Goal: Task Accomplishment & Management: Use online tool/utility

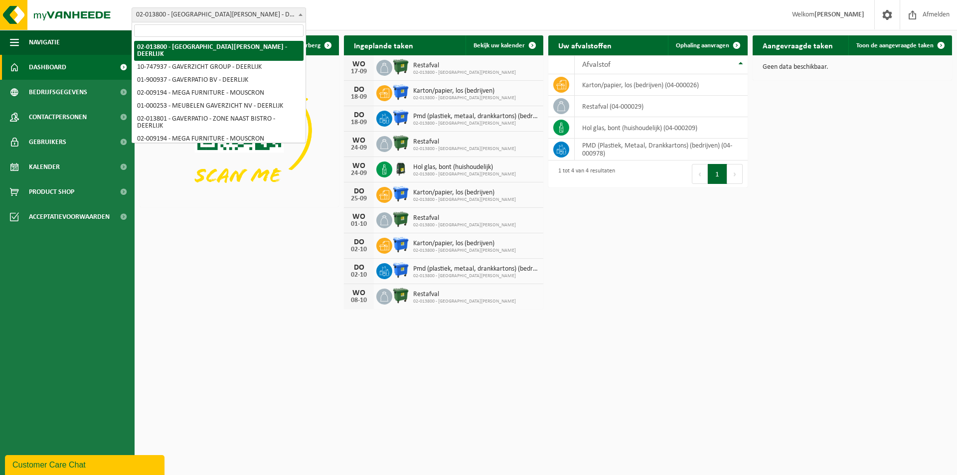
click at [305, 14] on span at bounding box center [301, 14] width 10 height 13
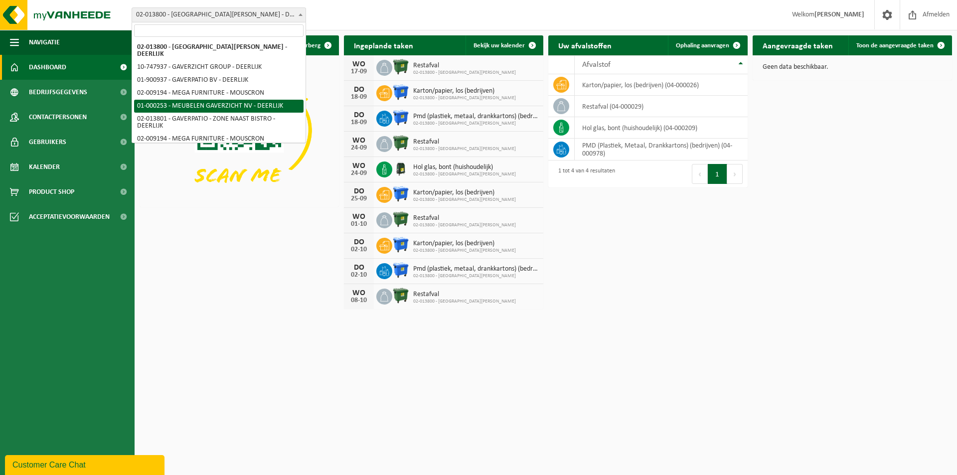
select select "29"
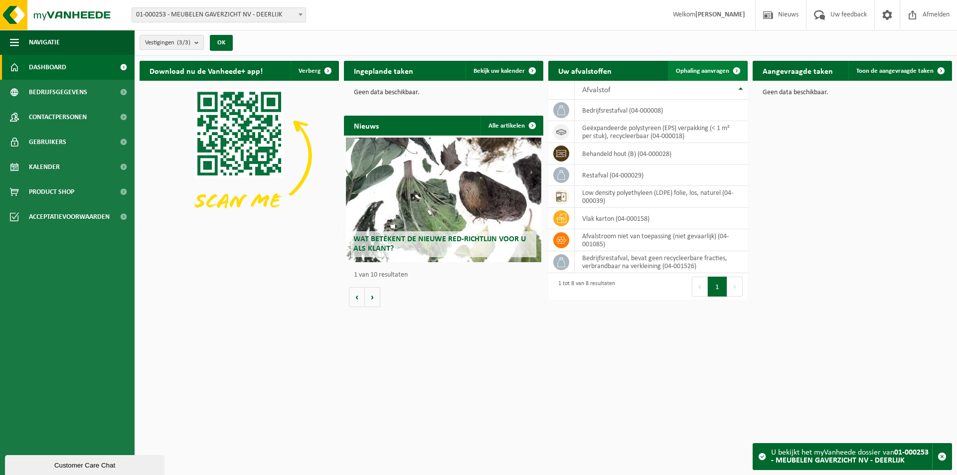
click at [727, 67] on span at bounding box center [737, 71] width 20 height 20
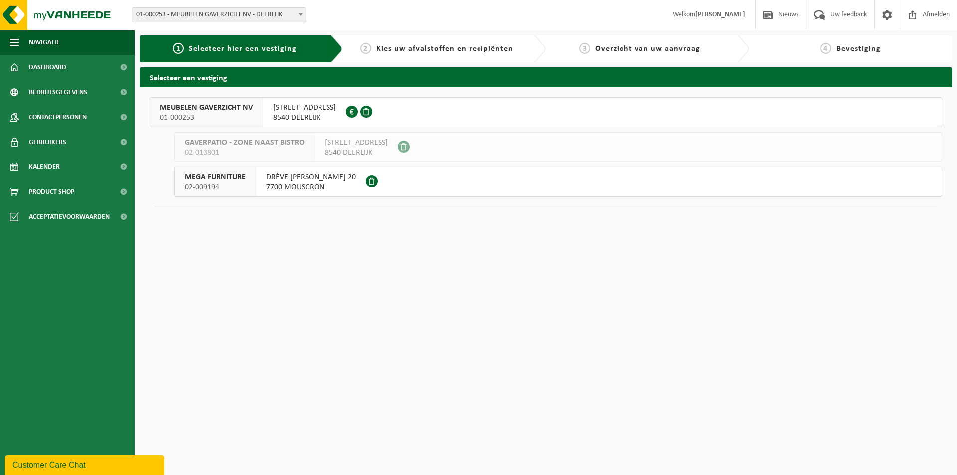
click at [200, 110] on span "MEUBELEN GAVERZICHT NV" at bounding box center [206, 108] width 93 height 10
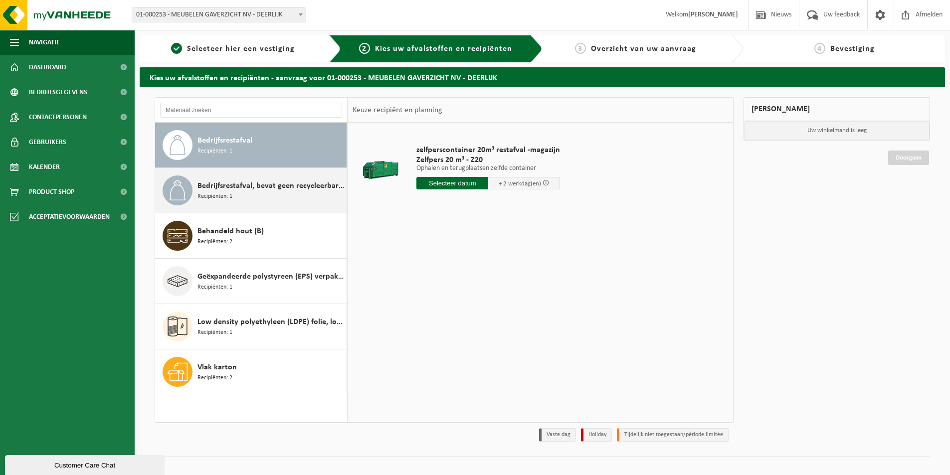
click at [270, 188] on span "Bedrijfsrestafval, bevat geen recycleerbare fracties, verbrandbaar na verkleini…" at bounding box center [270, 186] width 147 height 12
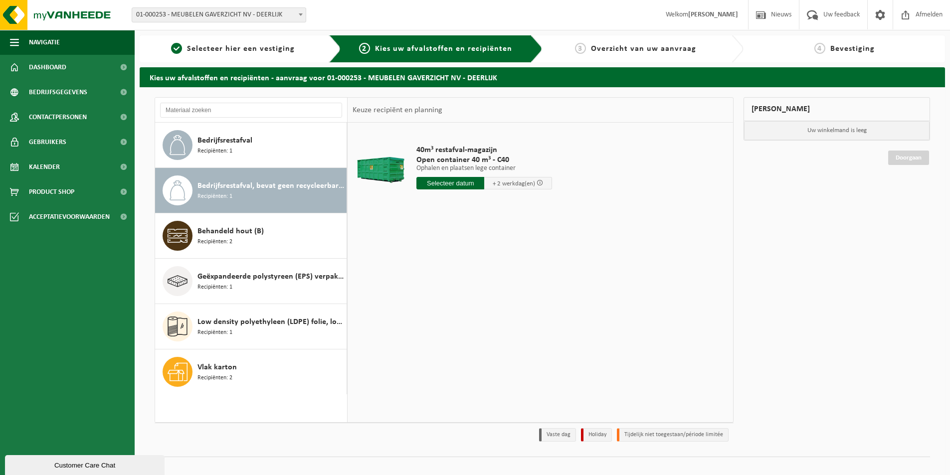
click at [458, 183] on input "text" at bounding box center [450, 183] width 68 height 12
click at [442, 272] on div "16" at bounding box center [442, 272] width 17 height 16
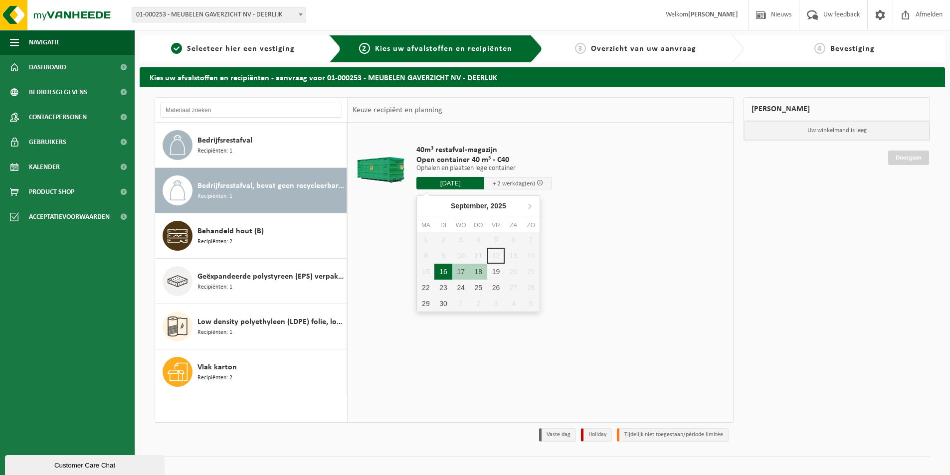
type input "Van 2025-09-16"
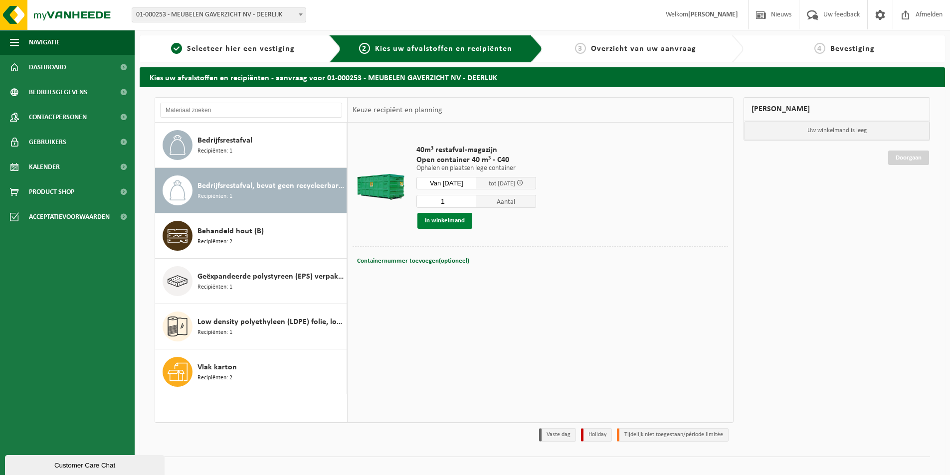
click at [442, 223] on button "In winkelmand" at bounding box center [444, 221] width 55 height 16
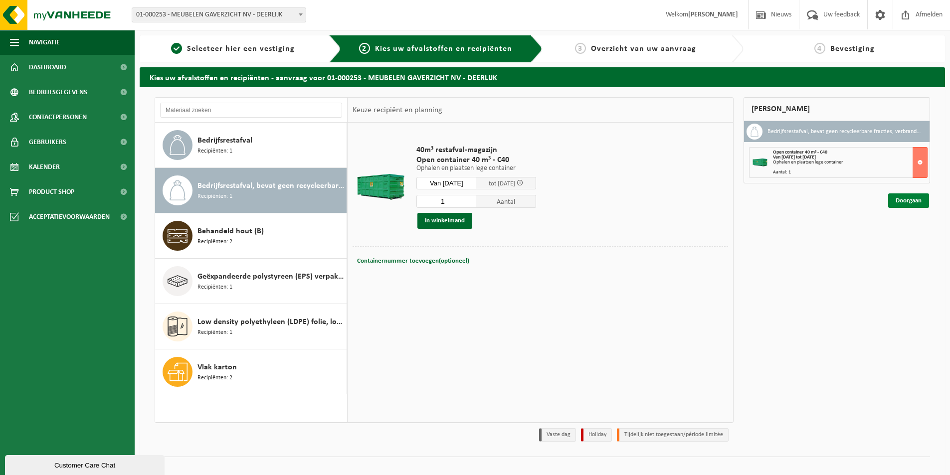
click at [912, 198] on link "Doorgaan" at bounding box center [908, 200] width 41 height 14
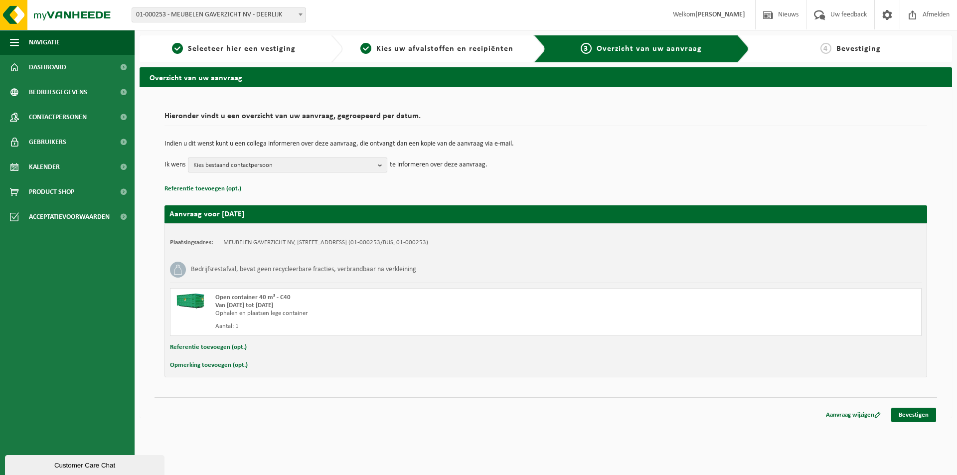
click at [387, 160] on b "button" at bounding box center [382, 165] width 9 height 14
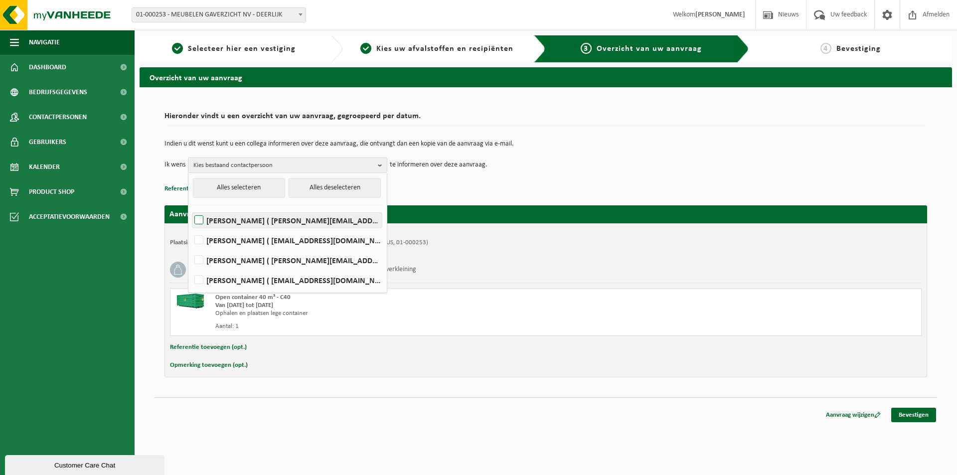
click at [277, 221] on label "NICK DEMUYNCK ( nick.demuynck@gaverzicht.be )" at bounding box center [286, 220] width 189 height 15
click at [191, 208] on input "NICK DEMUYNCK ( nick.demuynck@gaverzicht.be )" at bounding box center [190, 207] width 0 height 0
checkbox input "true"
click at [903, 413] on link "Bevestigen" at bounding box center [913, 415] width 45 height 14
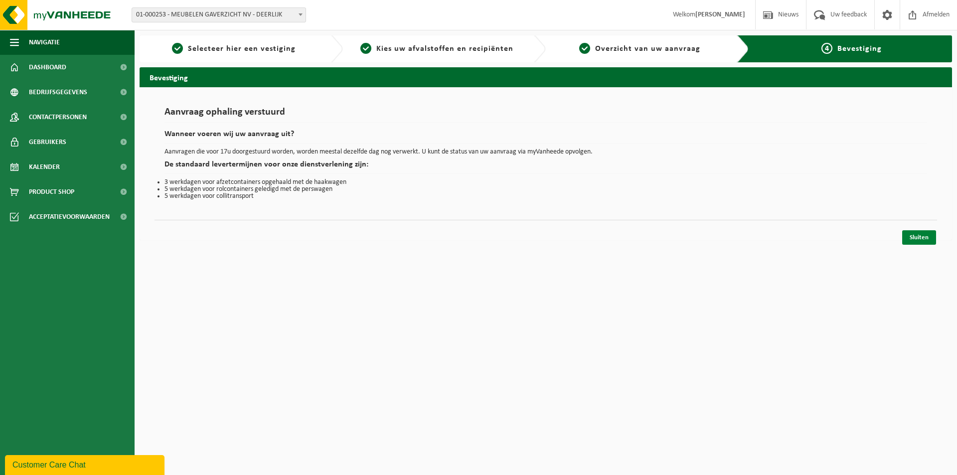
click at [924, 240] on link "Sluiten" at bounding box center [919, 237] width 34 height 14
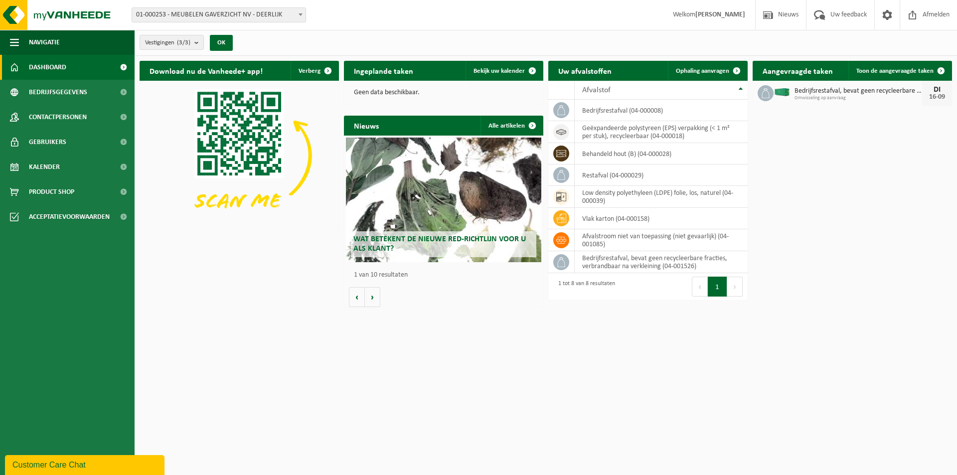
drag, startPoint x: 157, startPoint y: 166, endPoint x: 536, endPoint y: 326, distance: 412.4
click at [536, 326] on html "Vestiging: 02-013800 - BLUE WOODS HOTEL - DEERLIJK 10-747937 - GAVERZICHT GROUP…" at bounding box center [478, 237] width 957 height 475
